Goal: Information Seeking & Learning: Learn about a topic

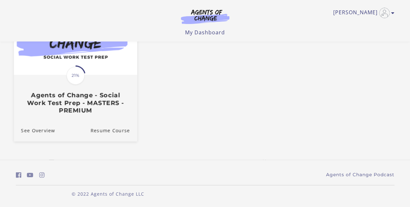
click at [74, 76] on span "21%" at bounding box center [75, 75] width 18 height 18
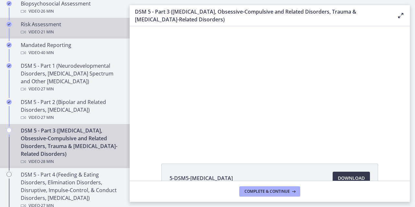
scroll to position [259, 0]
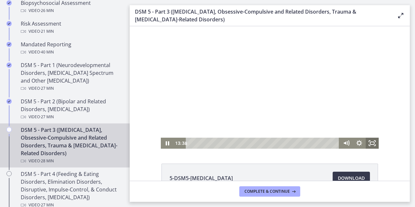
click at [369, 143] on icon "Fullscreen" at bounding box center [372, 143] width 13 height 11
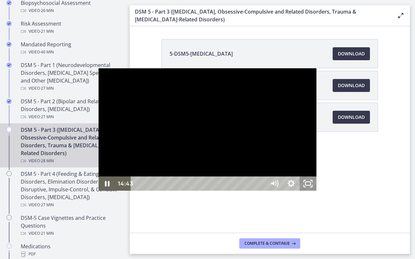
click at [316, 191] on icon "Unfullscreen" at bounding box center [308, 184] width 17 height 14
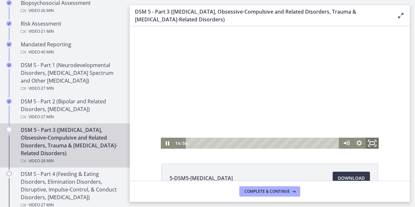
click at [370, 142] on icon "Fullscreen" at bounding box center [372, 143] width 16 height 13
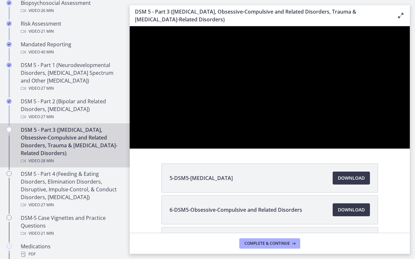
click at [362, 149] on div at bounding box center [270, 87] width 280 height 123
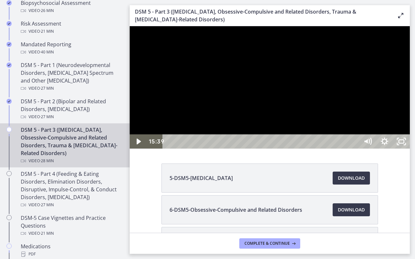
click at [378, 149] on div at bounding box center [270, 87] width 280 height 123
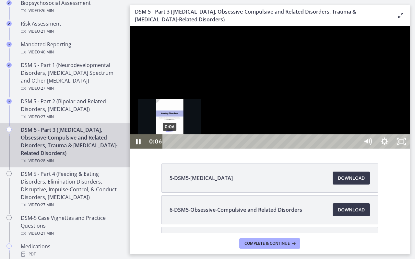
click at [170, 149] on div "0:06" at bounding box center [262, 142] width 186 height 14
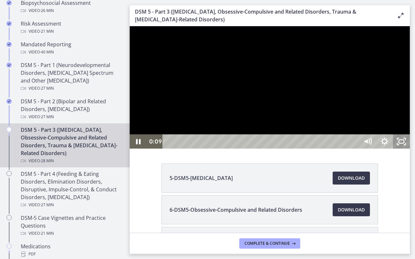
click at [410, 149] on icon "Unfullscreen" at bounding box center [401, 142] width 17 height 14
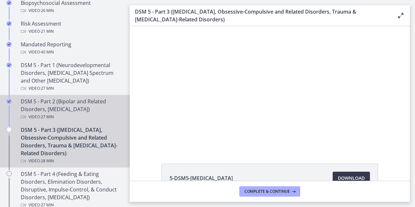
click at [63, 104] on div "DSM 5 - Part 2 (Bipolar and Related Disorders, [MEDICAL_DATA]) Video · 27 min" at bounding box center [71, 109] width 101 height 23
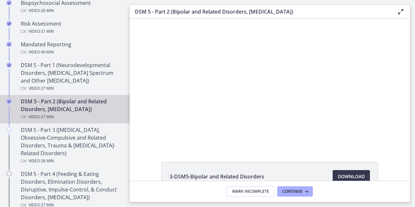
drag, startPoint x: 406, startPoint y: 124, endPoint x: 271, endPoint y: 92, distance: 138.3
click at [398, 11] on icon at bounding box center [401, 12] width 8 height 8
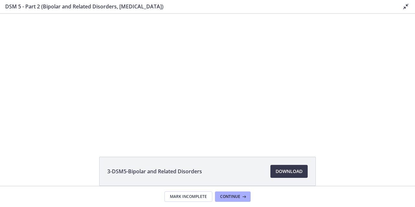
click at [405, 6] on icon at bounding box center [406, 7] width 8 height 8
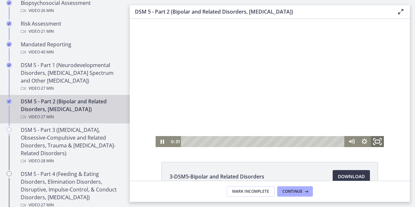
click at [373, 140] on icon "Fullscreen" at bounding box center [378, 141] width 16 height 13
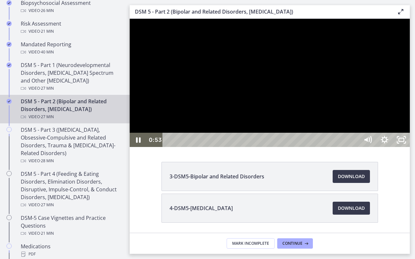
click at [278, 71] on div at bounding box center [270, 83] width 280 height 128
click at [270, 78] on div at bounding box center [270, 83] width 280 height 128
click at [330, 141] on div at bounding box center [270, 83] width 280 height 128
click at [305, 110] on div at bounding box center [270, 83] width 280 height 128
click at [296, 60] on div at bounding box center [270, 83] width 280 height 128
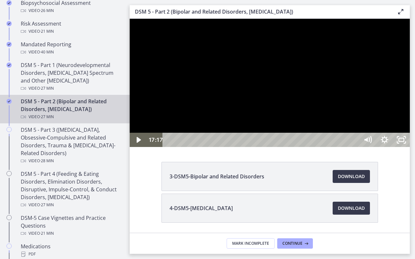
click at [360, 147] on div at bounding box center [270, 83] width 280 height 128
